Goal: Task Accomplishment & Management: Complete application form

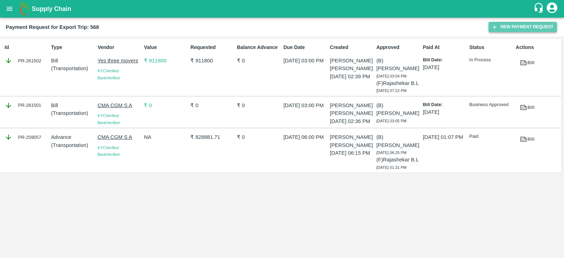
click at [514, 26] on button "New Payment Request" at bounding box center [523, 27] width 68 height 10
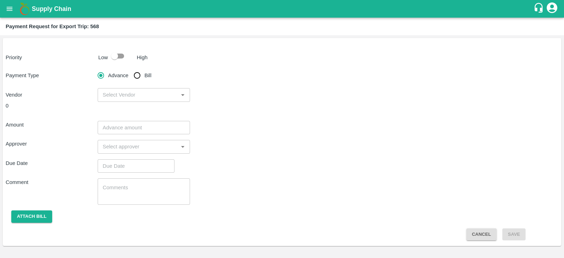
click at [116, 61] on input "checkbox" at bounding box center [114, 55] width 40 height 13
checkbox input "true"
click at [136, 76] on input "Bill" at bounding box center [137, 75] width 14 height 14
radio input "true"
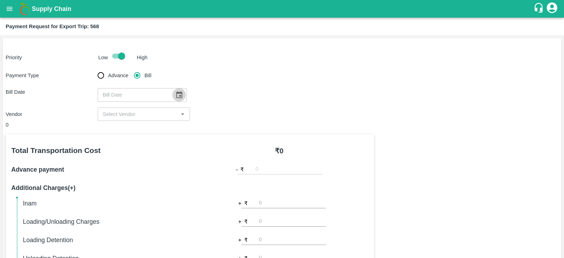
click at [176, 92] on icon "Choose date" at bounding box center [179, 94] width 6 height 7
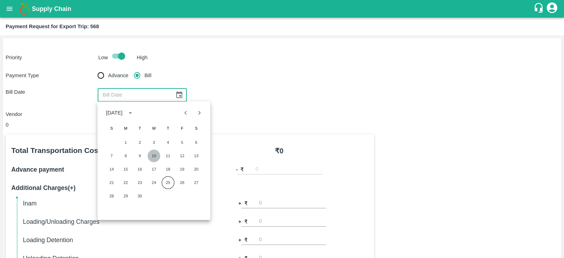
click at [151, 154] on button "10" at bounding box center [154, 155] width 13 height 13
type input "10/09/2025"
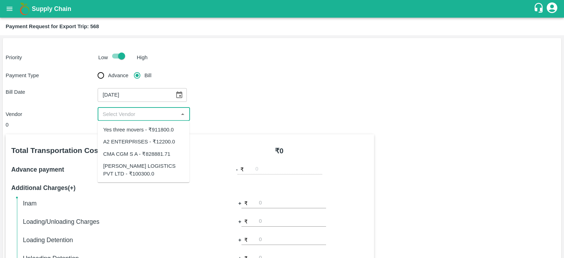
click at [151, 116] on input "input" at bounding box center [138, 114] width 76 height 9
click at [171, 164] on div "SAIRAJ LOGISTICS PVT LTD - ₹100300.0" at bounding box center [143, 170] width 81 height 16
type input "SAIRAJ LOGISTICS PVT LTD - ₹100300.0"
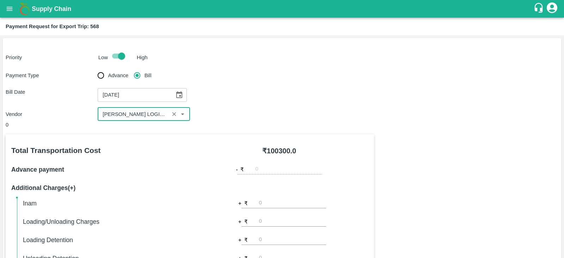
scroll to position [226, 0]
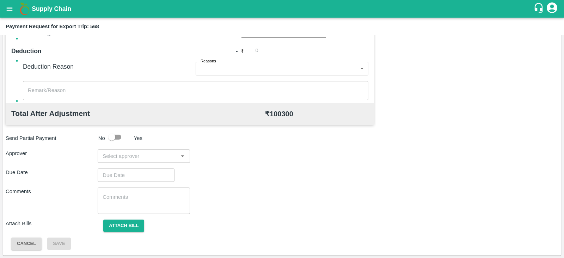
click at [146, 152] on input "input" at bounding box center [138, 156] width 76 height 9
type input "prasa"
click at [134, 176] on div "Prasad Waghade" at bounding box center [141, 175] width 43 height 8
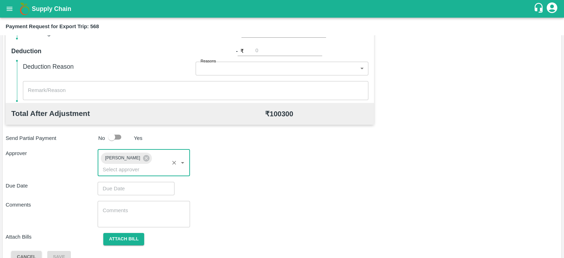
type input "DD/MM/YYYY hh:mm aa"
click at [127, 182] on input "DD/MM/YYYY hh:mm aa" at bounding box center [134, 188] width 72 height 13
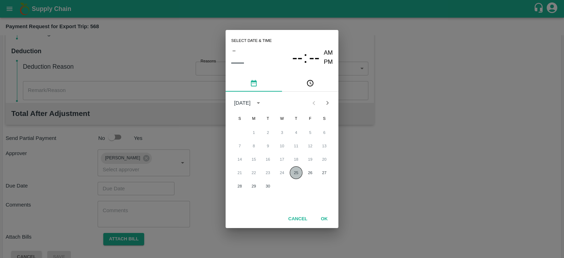
click at [295, 172] on button "25" at bounding box center [296, 172] width 13 height 13
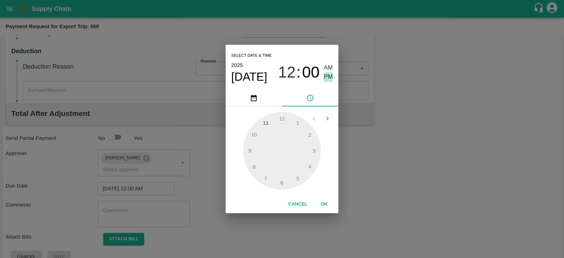
click at [328, 73] on span "PM" at bounding box center [328, 77] width 9 height 10
type input "25/09/2025 12:00 PM"
click at [323, 202] on button "OK" at bounding box center [324, 204] width 23 height 12
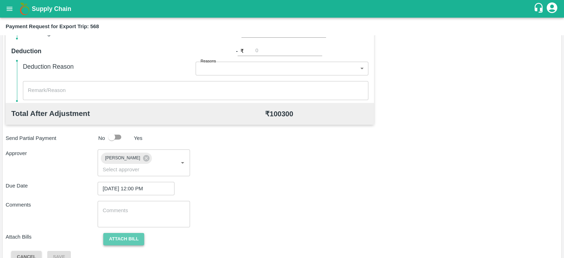
click at [130, 233] on button "Attach bill" at bounding box center [123, 239] width 41 height 12
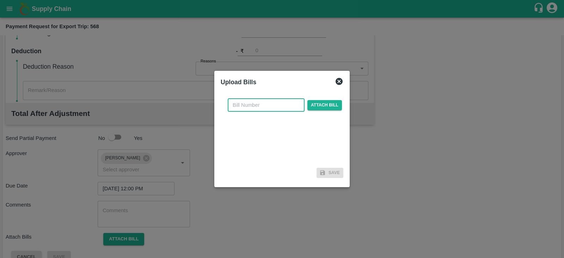
click at [285, 106] on input "text" at bounding box center [266, 104] width 77 height 13
paste input "SLPL/0364/25-26"
type input "SLPL/0364/25-26"
click at [312, 103] on span "Attach bill" at bounding box center [324, 105] width 35 height 10
click at [0, 0] on input "Attach bill" at bounding box center [0, 0] width 0 height 0
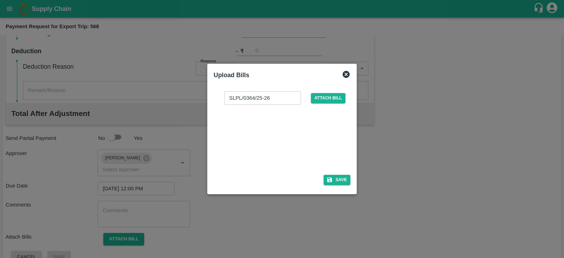
click at [282, 126] on div at bounding box center [281, 137] width 106 height 37
click at [342, 180] on button "Save" at bounding box center [337, 180] width 27 height 10
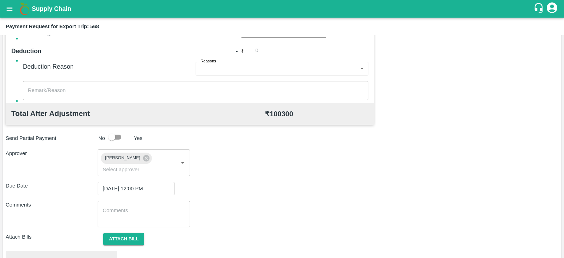
scroll to position [267, 0]
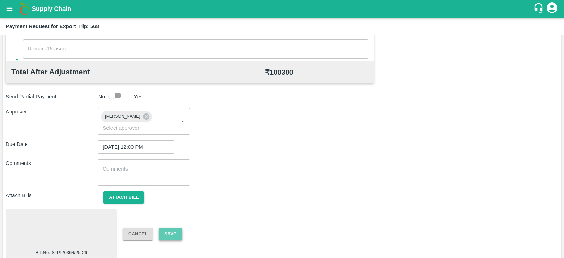
click at [168, 228] on button "Save" at bounding box center [170, 234] width 23 height 12
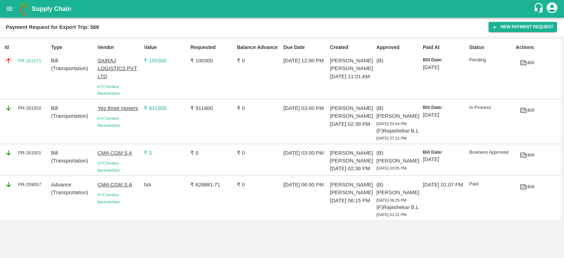
click at [37, 67] on div "Id PR-261571" at bounding box center [25, 69] width 47 height 56
copy link "PR-261571"
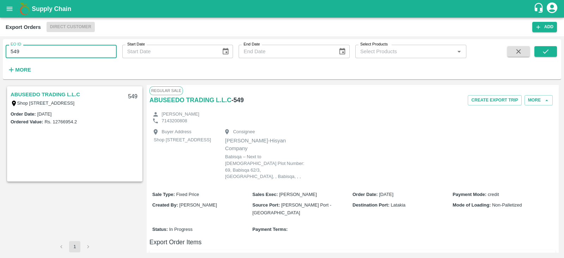
click at [104, 55] on input "549" at bounding box center [61, 51] width 111 height 13
type input "557"
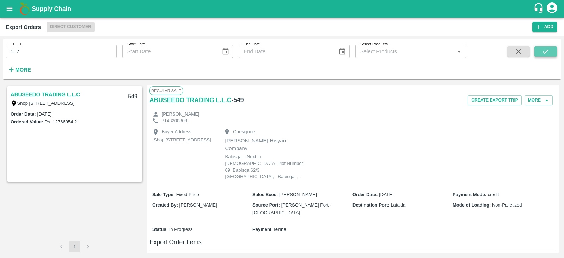
click at [545, 50] on icon "submit" at bounding box center [546, 52] width 8 height 8
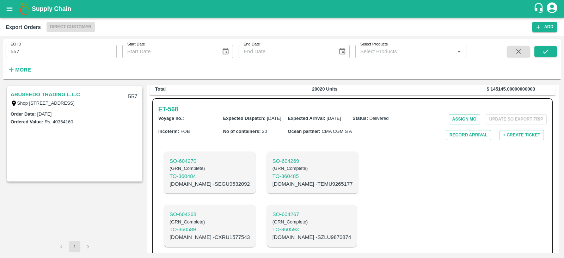
scroll to position [203, 0]
click at [74, 93] on link "ABUSEEDO TRADING L.L.C" at bounding box center [45, 94] width 69 height 9
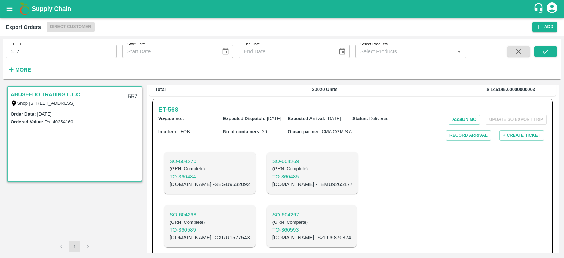
click at [74, 93] on link "ABUSEEDO TRADING L.L.C" at bounding box center [45, 94] width 69 height 9
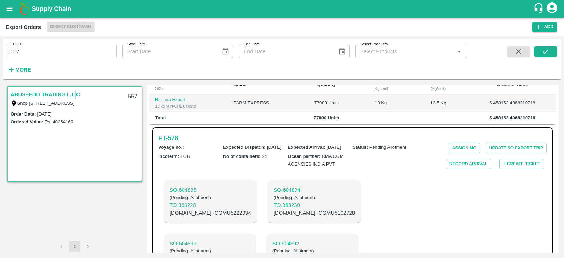
scroll to position [214, 0]
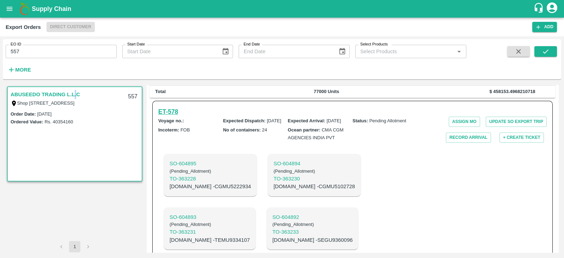
click at [166, 116] on h6 "ET- 578" at bounding box center [168, 112] width 20 height 10
click at [174, 117] on h6 "ET- 578" at bounding box center [168, 112] width 20 height 10
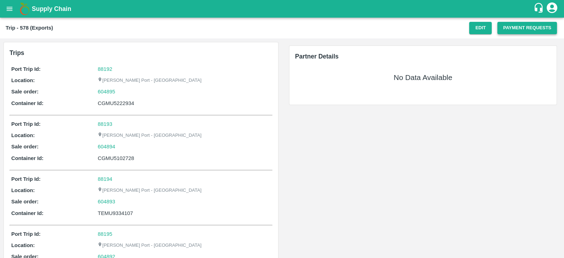
click at [510, 28] on button "Payment Requests" at bounding box center [527, 28] width 60 height 12
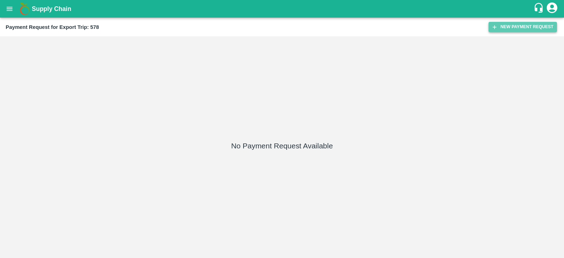
click at [507, 28] on button "New Payment Request" at bounding box center [523, 27] width 68 height 10
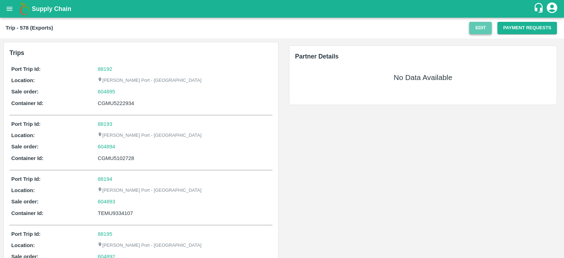
click at [477, 28] on button "Edit" at bounding box center [480, 28] width 23 height 12
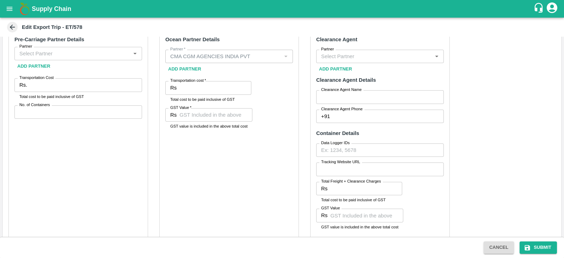
scroll to position [278, 0]
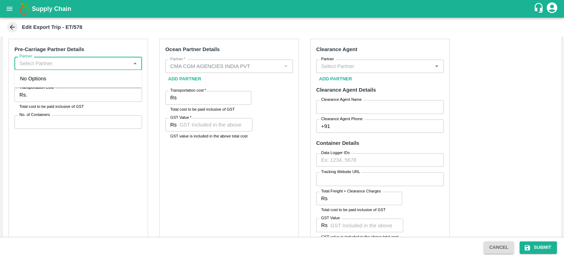
click at [77, 62] on input "Partner" at bounding box center [73, 63] width 112 height 9
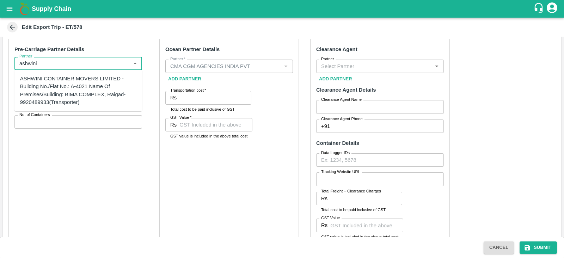
click at [62, 85] on div "ASHWINI CONTAINER MOVERS LIMITED -Building No./Flat No.: A-4021 Name Of Premise…" at bounding box center [78, 90] width 116 height 31
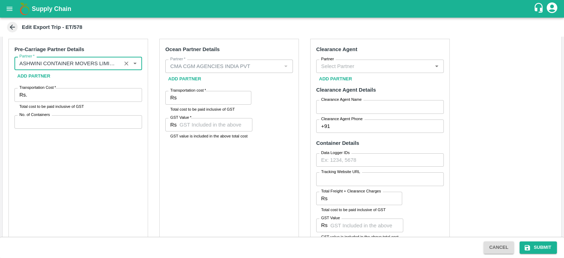
type input "ASHWINI CONTAINER MOVERS LIMITED -Building No./Flat No.: A-4021 Name Of Premise…"
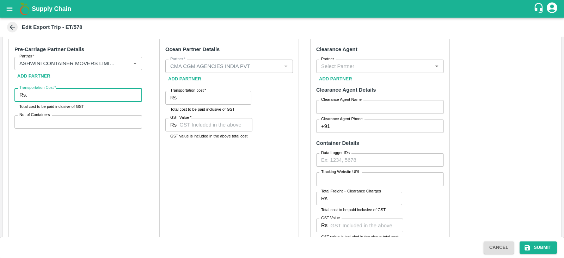
click at [49, 91] on input "Transportation Cost   *" at bounding box center [86, 94] width 112 height 13
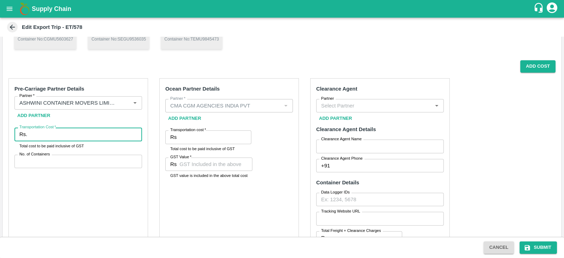
scroll to position [239, 0]
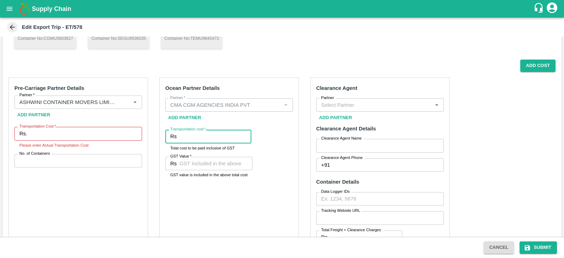
click at [224, 139] on input "Transportation cost   *" at bounding box center [215, 136] width 72 height 13
paste input "978641.53"
type input "978641.53"
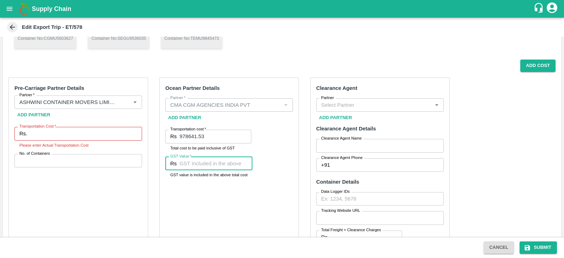
click at [209, 167] on input "GST Value   *" at bounding box center [215, 163] width 73 height 13
paste input "149284.30"
type input "149284.30"
click at [273, 174] on div "Ocean Partner Details Partner   * Partner   * Add Partner Transportation cost  …" at bounding box center [229, 184] width 140 height 213
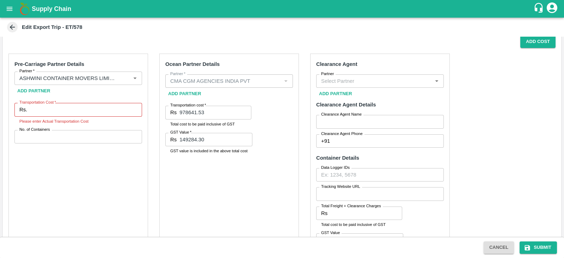
scroll to position [264, 0]
click at [58, 112] on input "Transportation Cost   *" at bounding box center [86, 108] width 112 height 13
click at [538, 41] on button "Add Cost" at bounding box center [537, 41] width 35 height 12
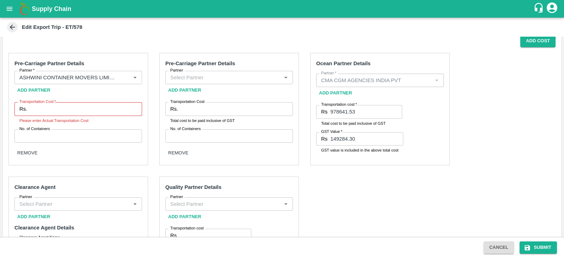
scroll to position [262, 0]
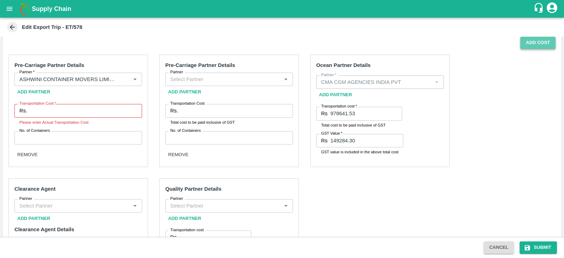
click at [531, 45] on button "Add Cost" at bounding box center [537, 43] width 35 height 12
radio input "true"
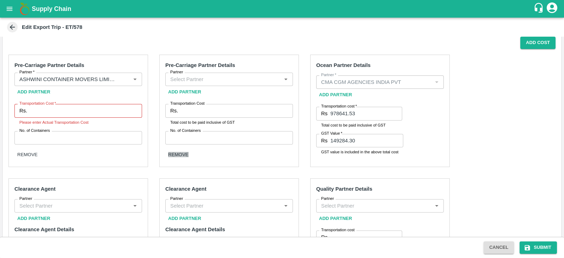
click at [189, 157] on button "REMOVE" at bounding box center [178, 154] width 20 height 5
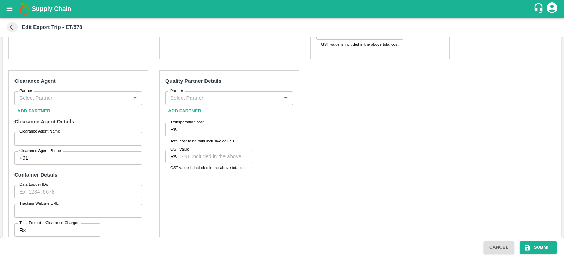
scroll to position [550, 0]
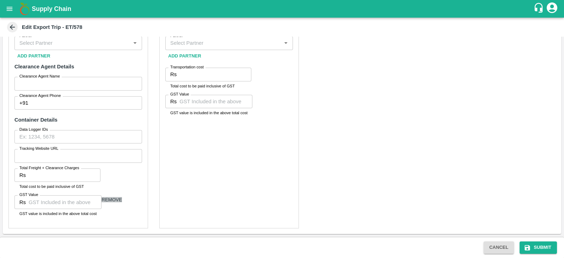
click at [111, 202] on button "REMOVE" at bounding box center [112, 199] width 20 height 5
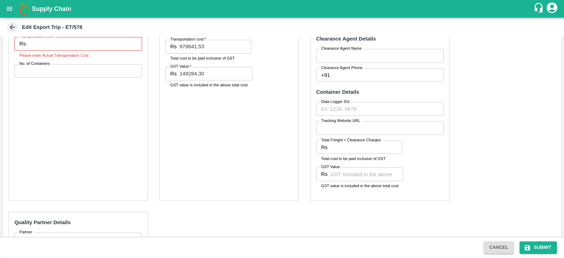
scroll to position [259, 0]
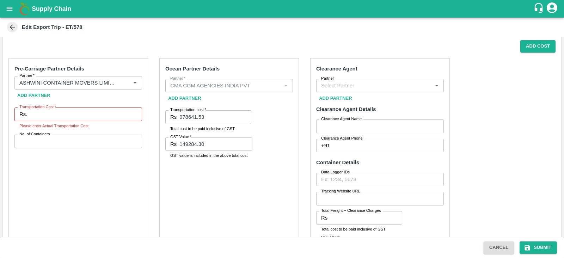
click at [280, 170] on div "Ocean Partner Details Partner   * Partner   * Add Partner Transportation cost  …" at bounding box center [229, 164] width 140 height 213
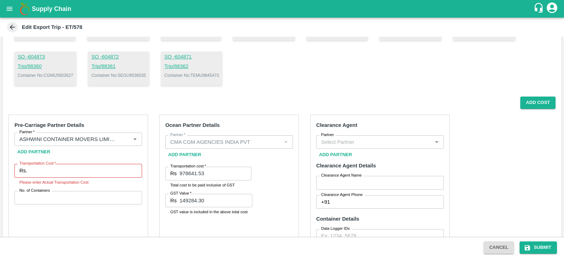
scroll to position [166, 0]
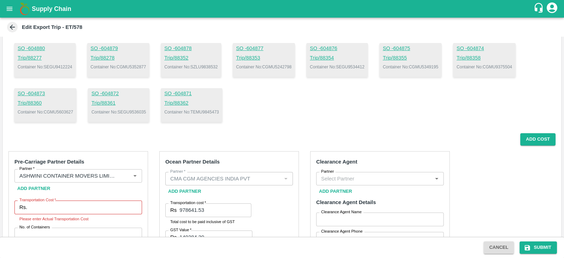
click at [206, 110] on p "Container No: TEMU9845473" at bounding box center [191, 112] width 55 height 6
copy p "TEMU9845473"
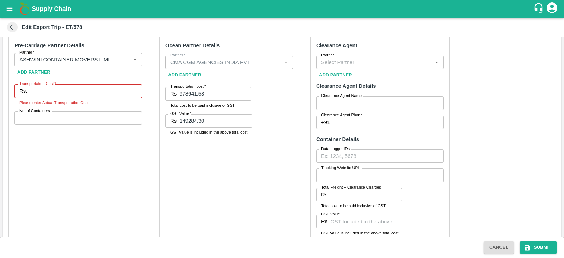
scroll to position [352, 0]
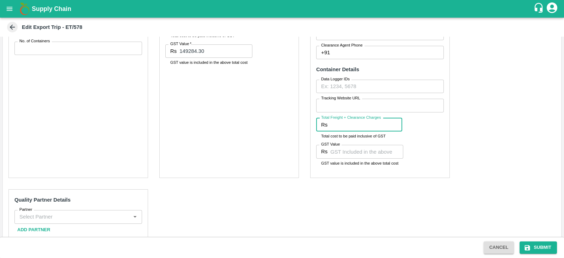
click at [357, 128] on input "Total Freight + Clearance Charges" at bounding box center [366, 124] width 72 height 13
type input "69384"
click at [347, 151] on input "GST Value" at bounding box center [366, 151] width 73 height 13
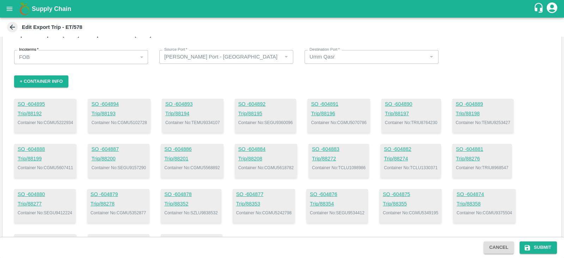
scroll to position [19, 0]
click at [67, 123] on p "Container No: CGMU5222934" at bounding box center [45, 123] width 55 height 6
copy p "CGMU5222934"
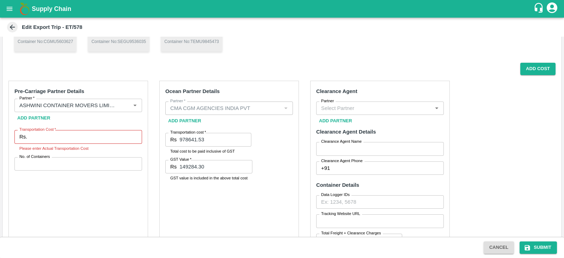
scroll to position [245, 0]
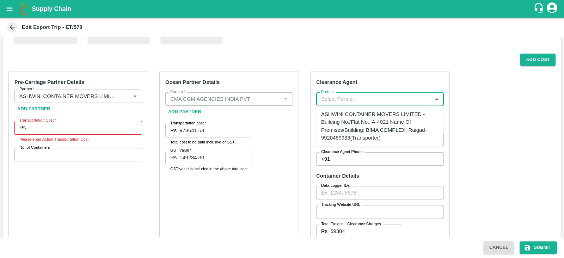
click at [327, 98] on input "Partner" at bounding box center [374, 98] width 112 height 9
click at [355, 110] on div "BGS LOGISTICS PRIVITE LIMITED -4012 A wing Bima Kwc kalamboli , Navi Mumbai -93…" at bounding box center [379, 118] width 128 height 20
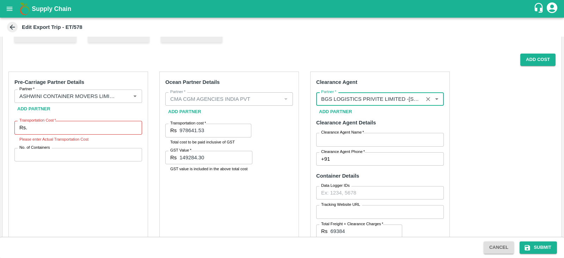
type input "BGS LOGISTICS PRIVITE LIMITED -4012 A wing Bima Kwc kalamboli , Navi Mumbai -93…"
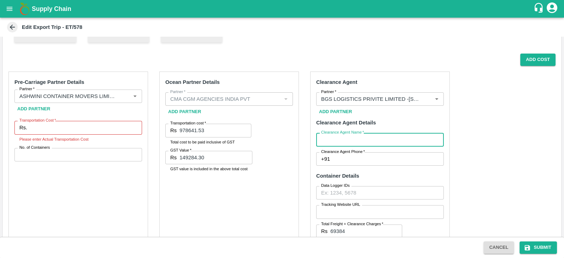
click at [330, 136] on input "Clearance Agent Name   *" at bounding box center [380, 139] width 128 height 13
type input "BGS"
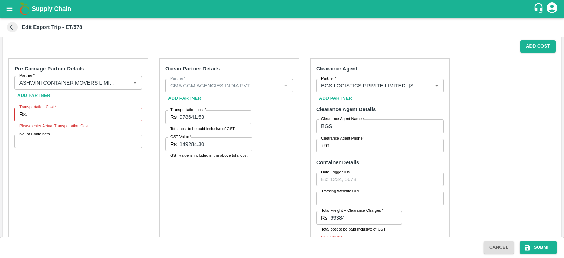
click at [348, 137] on label "Clearance Agent Phone   *" at bounding box center [343, 139] width 44 height 6
click at [348, 139] on input "Clearance Agent Phone   *" at bounding box center [388, 145] width 111 height 13
click at [342, 148] on input "Clearance Agent Phone   *" at bounding box center [388, 145] width 111 height 13
type input "9372736823"
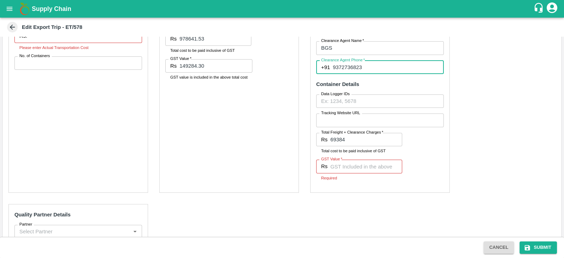
scroll to position [338, 0]
click at [349, 136] on input "69384" at bounding box center [366, 138] width 72 height 13
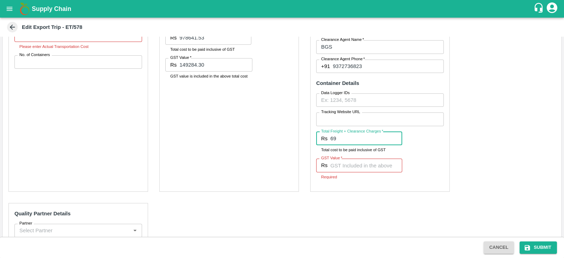
type input "6"
type input "118944"
click at [343, 165] on input "GST Value   *" at bounding box center [366, 165] width 72 height 13
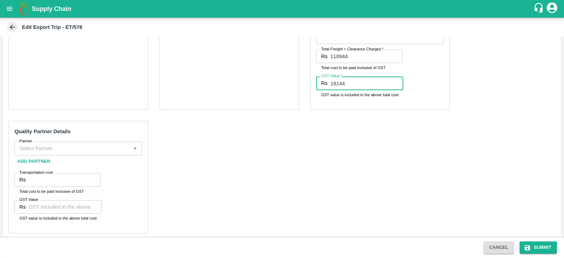
scroll to position [424, 0]
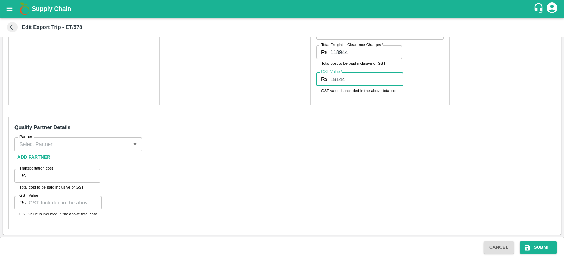
type input "18144"
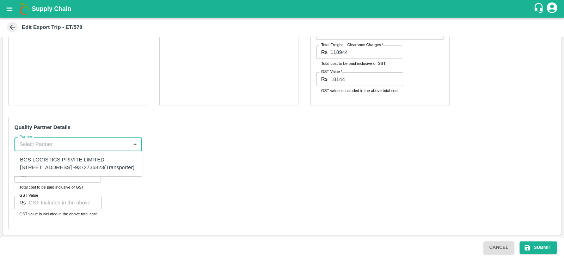
click at [91, 143] on input "Partner" at bounding box center [73, 144] width 112 height 9
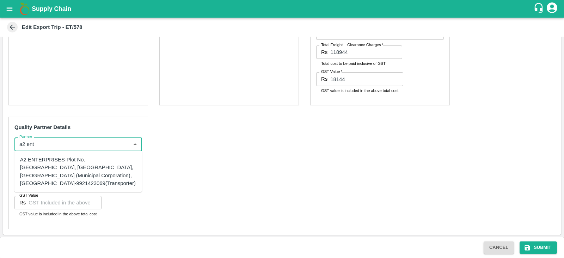
click at [77, 166] on div "A2 ENTERPRISES-Plot No.16 Devikanandan Apartment, Mahadev Bagh, Near Godavari C…" at bounding box center [78, 171] width 116 height 31
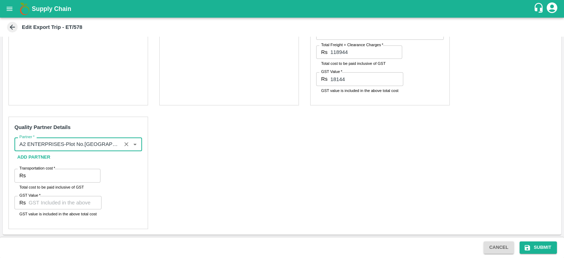
type input "A2 ENTERPRISES-Plot No.16 Devikanandan Apartment, Mahadev Bagh, Near Godavari C…"
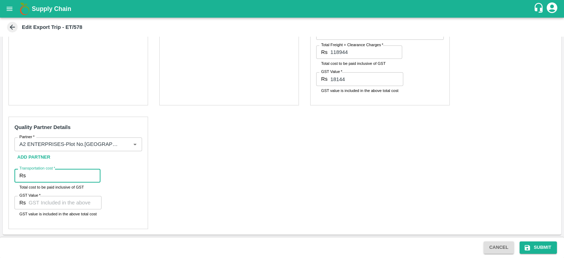
click at [59, 172] on input "Transportation cost   *" at bounding box center [65, 175] width 72 height 13
type input "15100"
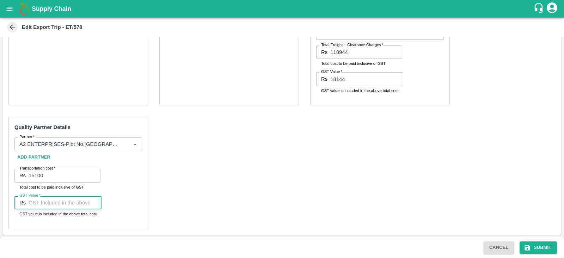
click at [53, 204] on input "GST Value   *" at bounding box center [65, 202] width 73 height 13
type input "00"
click at [230, 171] on div "Pre-Carriage Partner Details Partner   * Partner   * Add Partner Transportation…" at bounding box center [282, 61] width 558 height 348
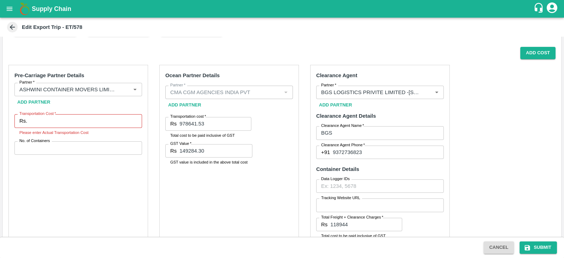
scroll to position [287, 0]
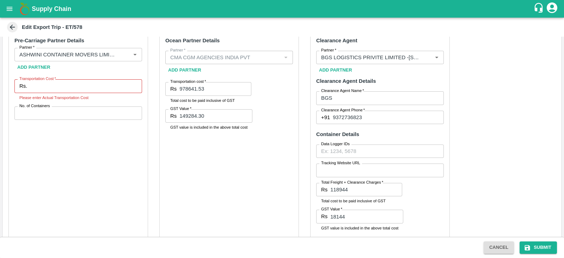
click at [92, 82] on input "Transportation Cost   *" at bounding box center [86, 85] width 112 height 13
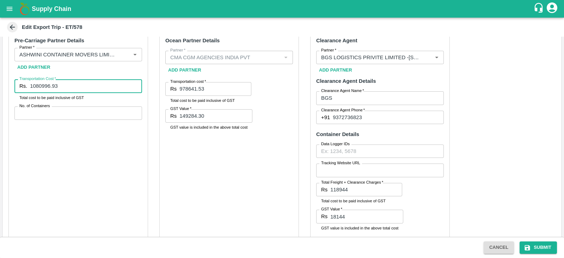
type input "1080996.93"
click at [72, 106] on div "Pre-Carriage Partner Details Partner   * Partner   * Add Partner Transportation…" at bounding box center [78, 136] width 140 height 213
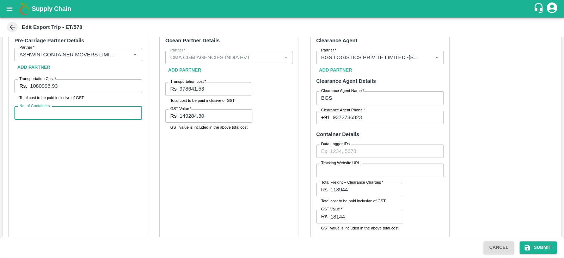
click at [66, 111] on input "No. of Containers" at bounding box center [78, 112] width 128 height 13
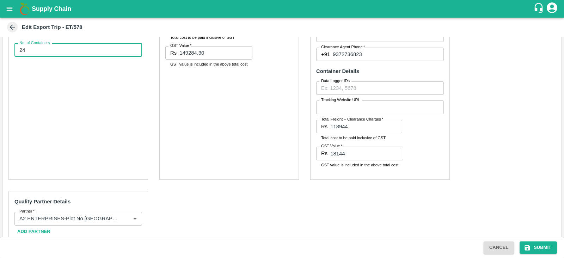
scroll to position [424, 0]
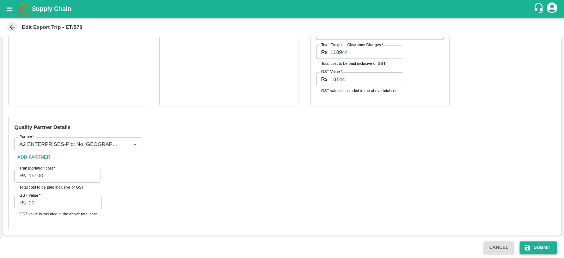
type input "24"
click at [547, 249] on button "Submit" at bounding box center [538, 247] width 37 height 12
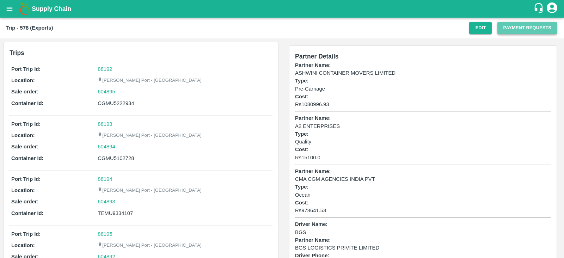
click at [521, 31] on button "Payment Requests" at bounding box center [527, 28] width 60 height 12
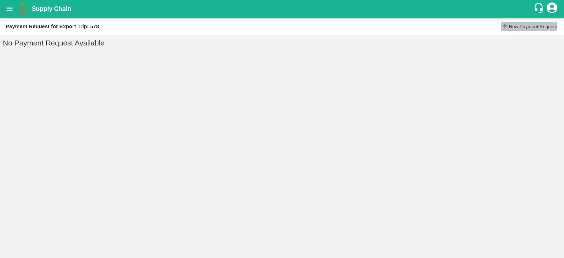
click at [502, 31] on button "New Payment Request" at bounding box center [529, 26] width 56 height 9
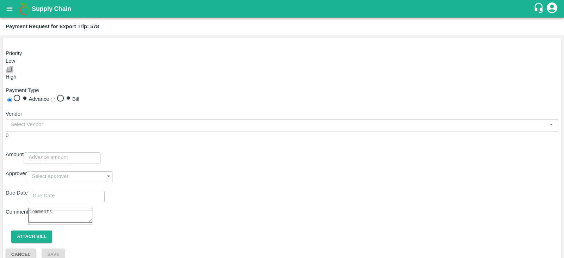
click at [12, 67] on input "checkbox" at bounding box center [9, 69] width 5 height 5
checkbox input "true"
click at [55, 98] on input "Bill" at bounding box center [53, 100] width 5 height 5
radio input "true"
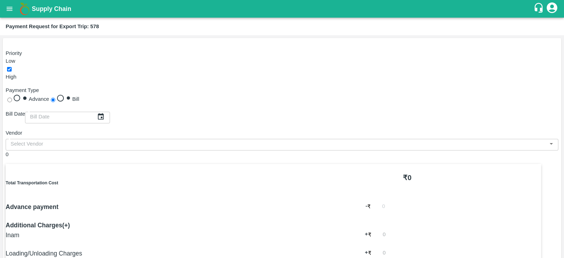
click at [49, 96] on span "Advance" at bounding box center [39, 99] width 20 height 6
click at [12, 98] on input "Advance" at bounding box center [9, 100] width 5 height 5
radio input "true"
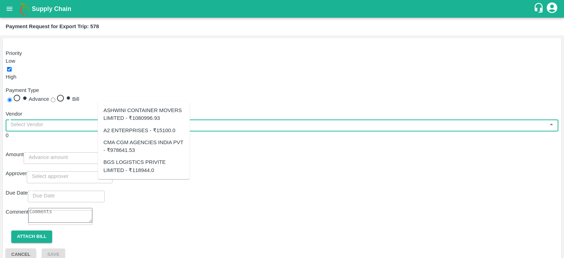
click at [166, 120] on input "input" at bounding box center [276, 124] width 537 height 9
click at [152, 148] on div "CMA CGM AGENCIES INDIA PVT - ₹978641.53" at bounding box center [144, 147] width 81 height 16
type input "CMA CGM AGENCIES INDIA PVT - ₹978641.53"
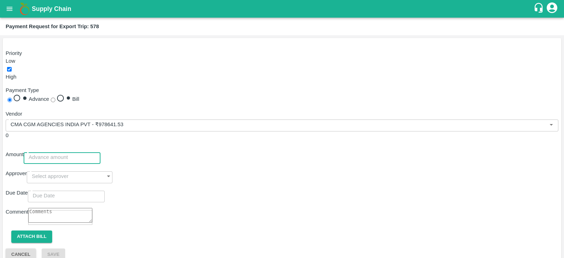
click at [100, 151] on input "number" at bounding box center [62, 157] width 77 height 13
paste input "978641.53"
type input "978641.53"
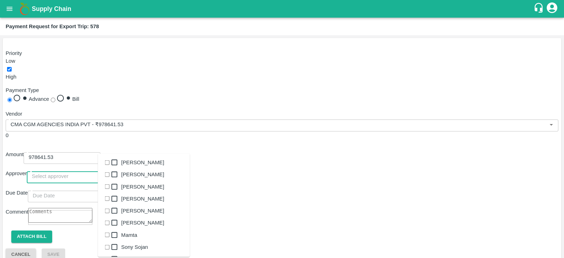
click at [99, 170] on input "input" at bounding box center [63, 176] width 72 height 13
type input "prasa"
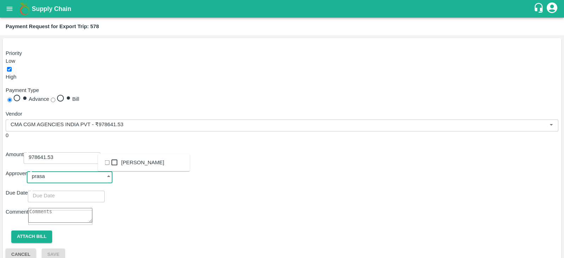
click at [129, 161] on div "Prasad Waghade" at bounding box center [144, 163] width 92 height 12
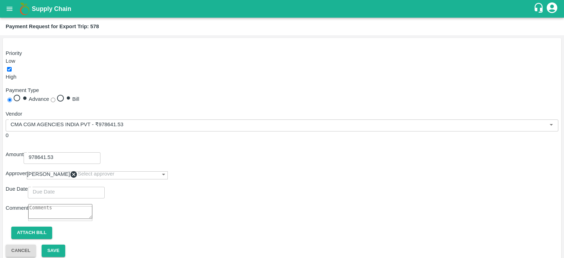
type input "DD/MM/YYYY hh:mm aa"
click at [100, 185] on input "DD/MM/YYYY hh:mm aa" at bounding box center [64, 191] width 72 height 13
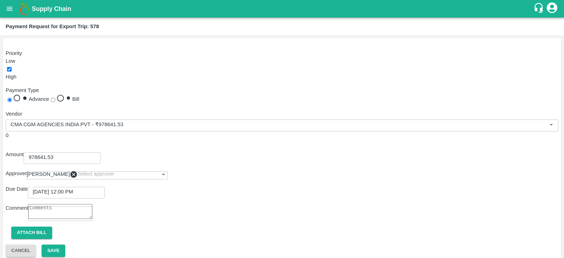
type input "25/09/2025 01:00 PM"
click at [39, 227] on button "Attach bill" at bounding box center [31, 233] width 41 height 12
paste input "978,641.53"
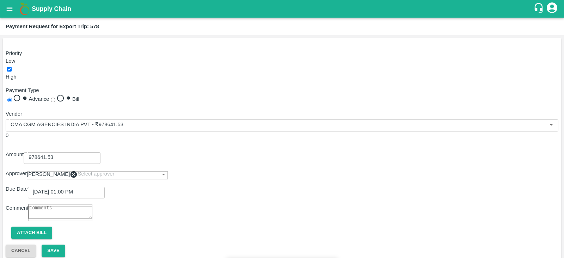
type input "9"
paste input "INEMHC26074966"
type input "INEMHC26074966"
click at [0, 0] on input "Attach bill" at bounding box center [0, 0] width 0 height 0
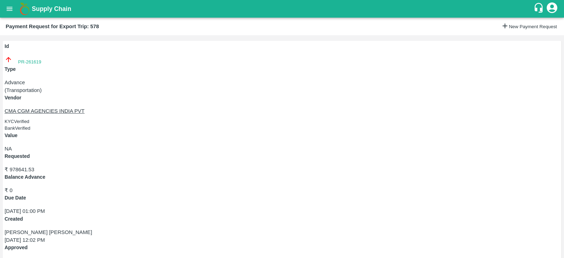
click at [31, 66] on div "Id PR-261619" at bounding box center [282, 54] width 555 height 23
copy link "PR-261619"
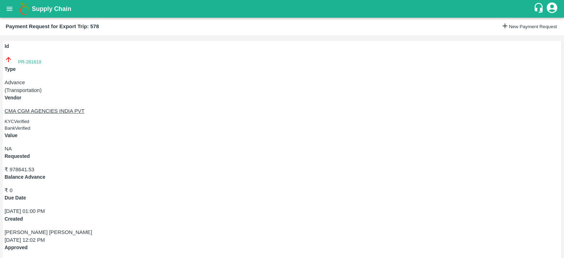
click at [200, 166] on p "₹ 978641.53" at bounding box center [282, 170] width 555 height 8
copy p "978641.53"
